Goal: Transaction & Acquisition: Obtain resource

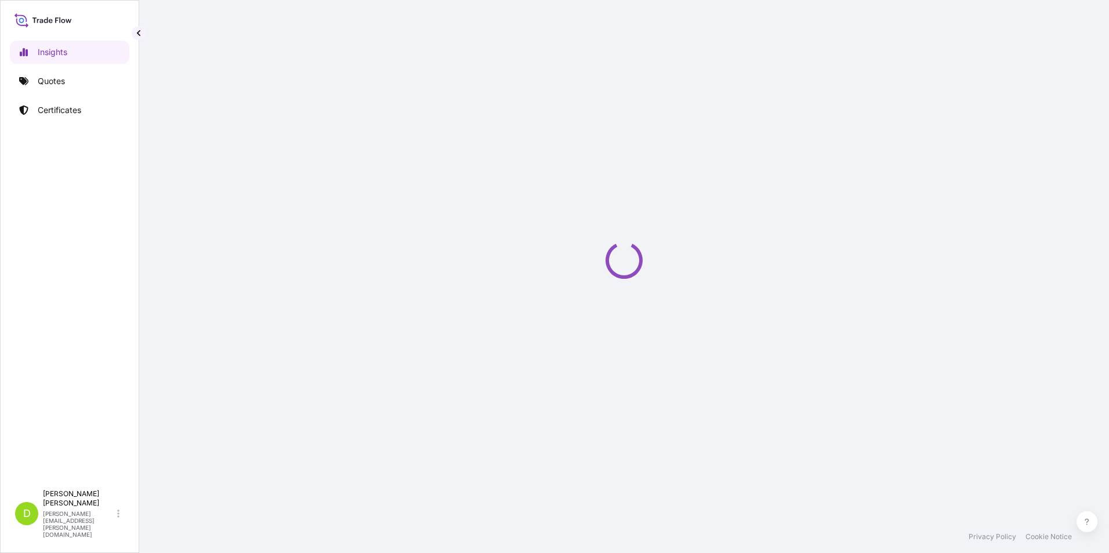
select select "2025"
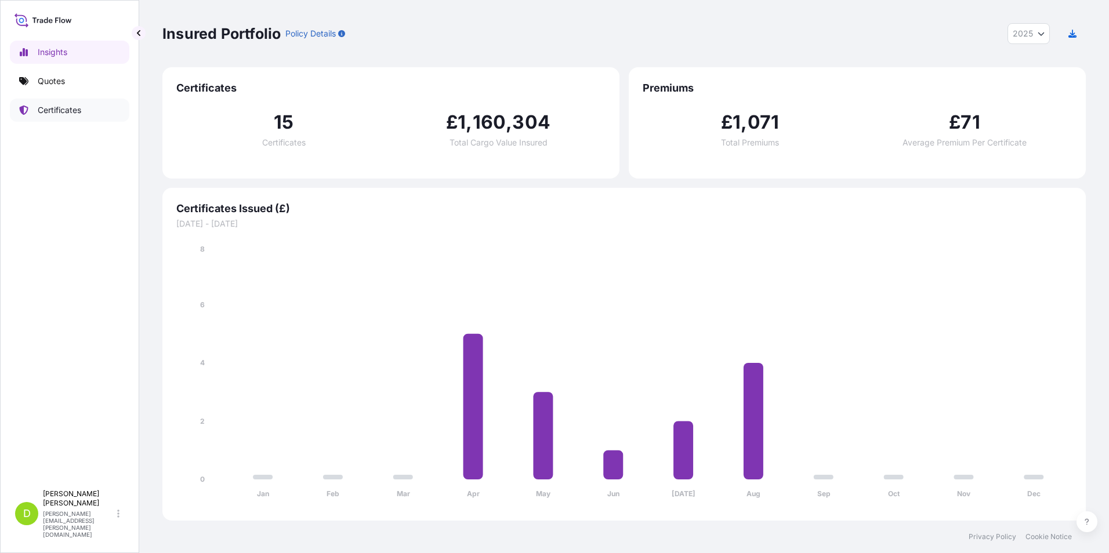
click at [57, 110] on p "Certificates" at bounding box center [59, 110] width 43 height 12
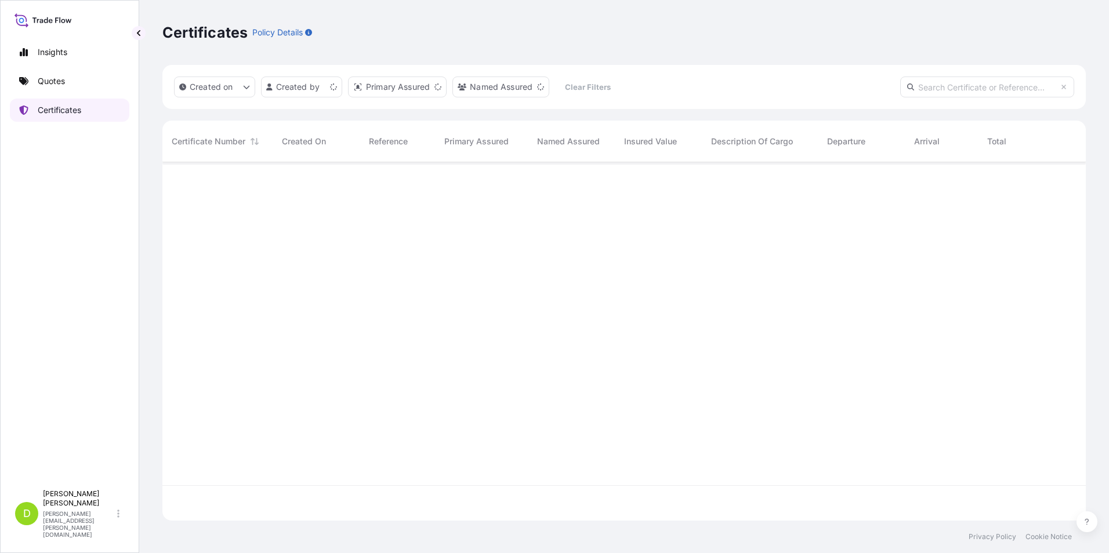
scroll to position [356, 914]
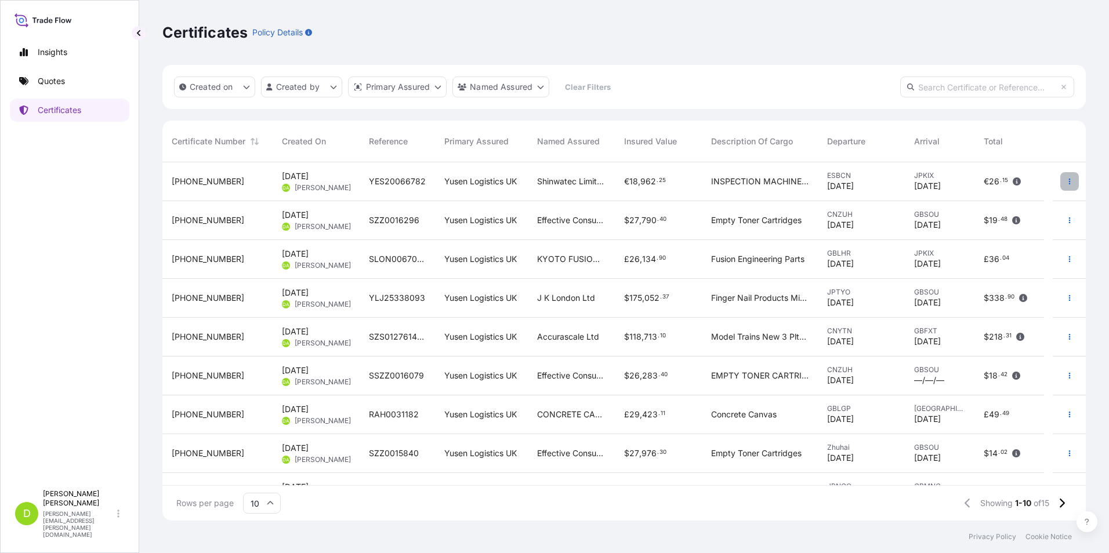
click at [1066, 179] on icon "button" at bounding box center [1069, 181] width 7 height 7
click at [997, 202] on p "Download certificate" at bounding box center [1004, 205] width 78 height 12
click at [44, 82] on p "Quotes" at bounding box center [51, 81] width 27 height 12
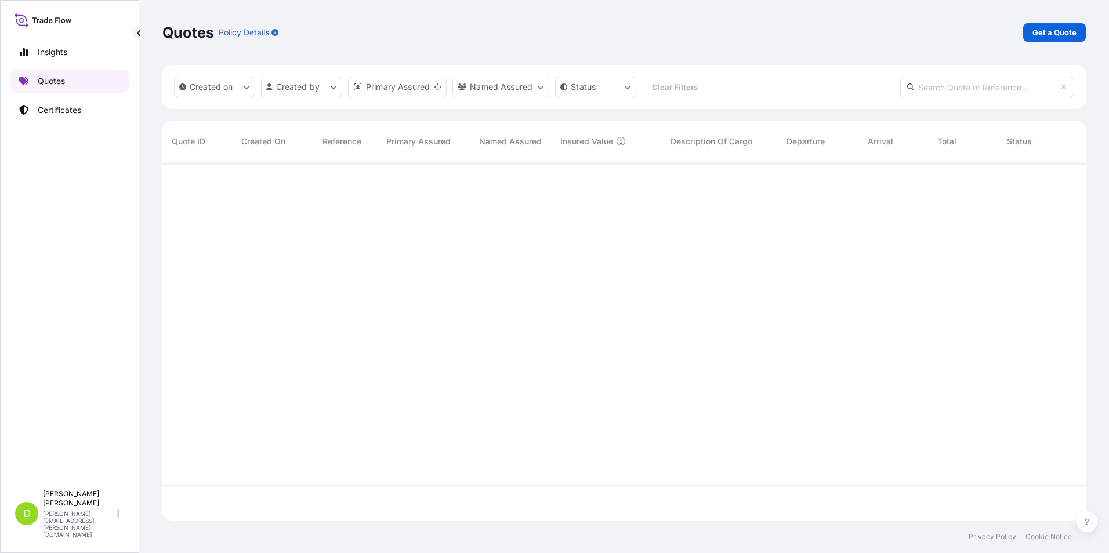
scroll to position [356, 914]
